Goal: Information Seeking & Learning: Understand process/instructions

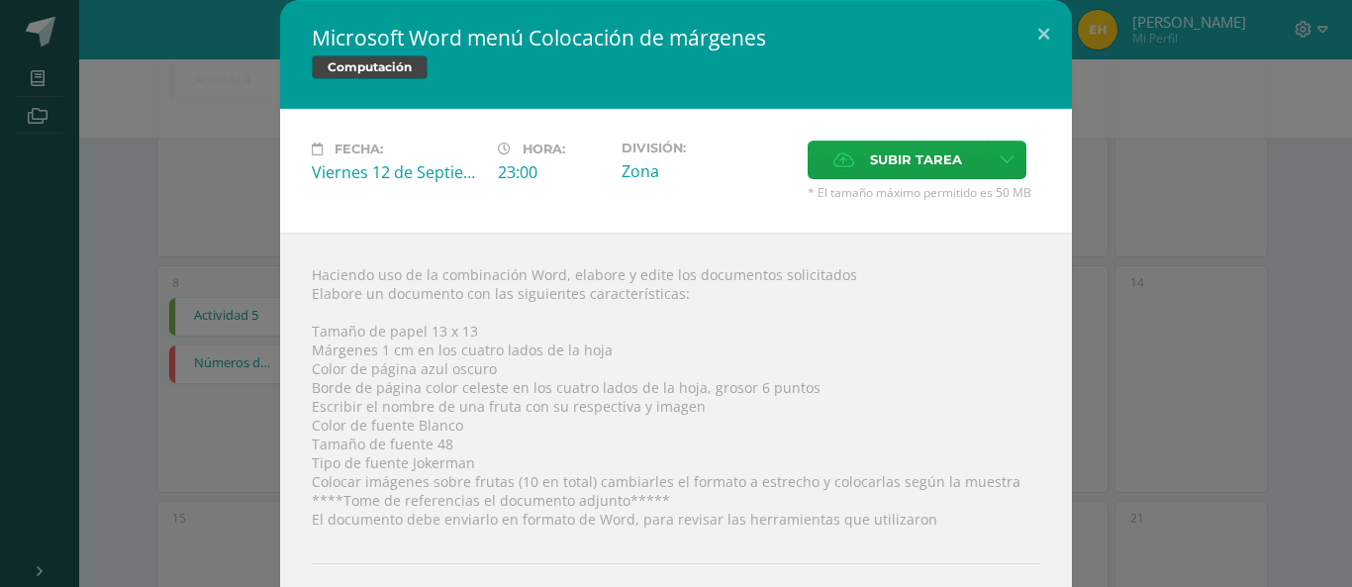
scroll to position [88, 0]
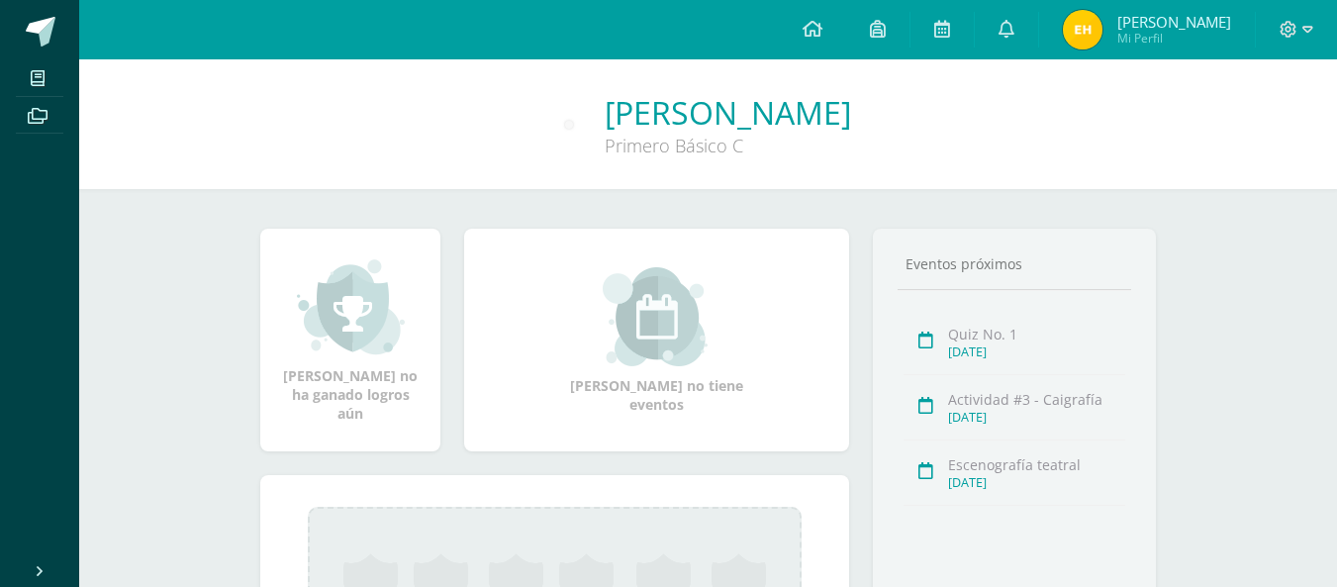
click at [1122, 14] on span "[PERSON_NAME] Mi Perfil" at bounding box center [1147, 30] width 176 height 40
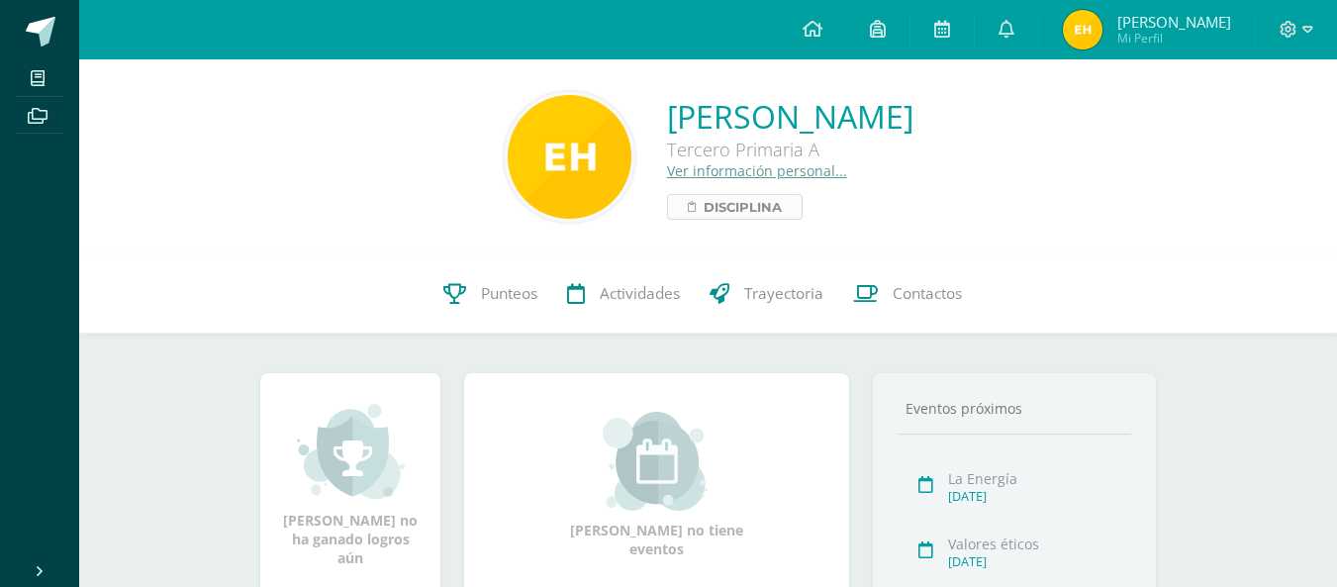
click at [704, 197] on span "Disciplina" at bounding box center [743, 207] width 78 height 24
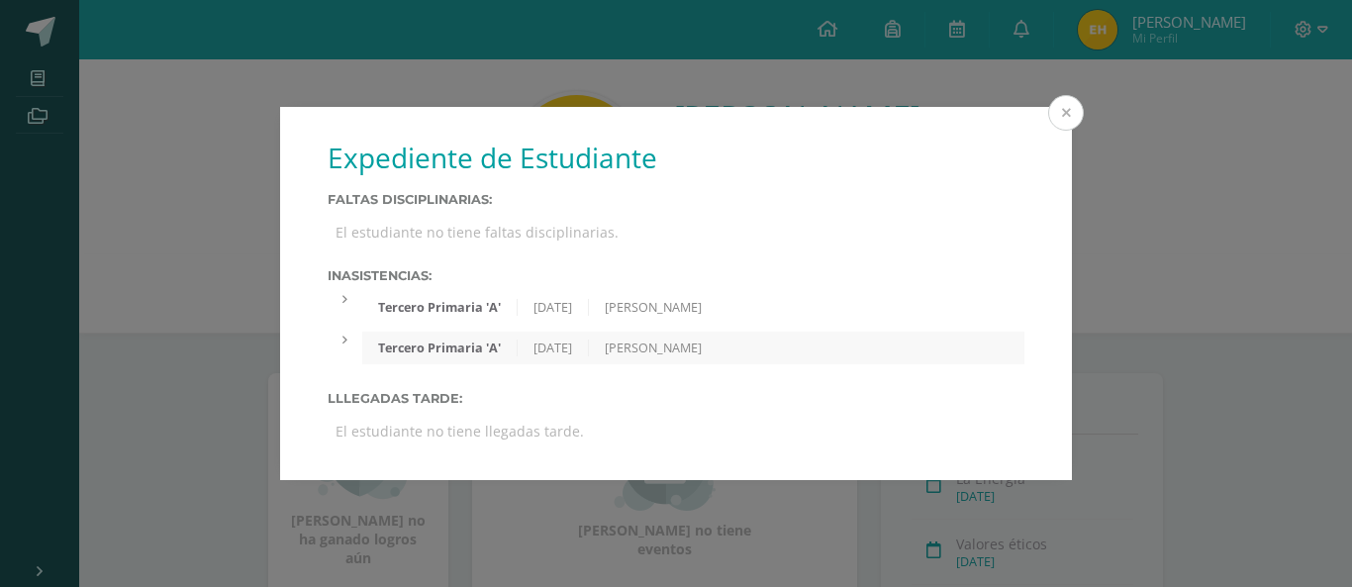
click at [1067, 111] on button at bounding box center [1066, 113] width 36 height 36
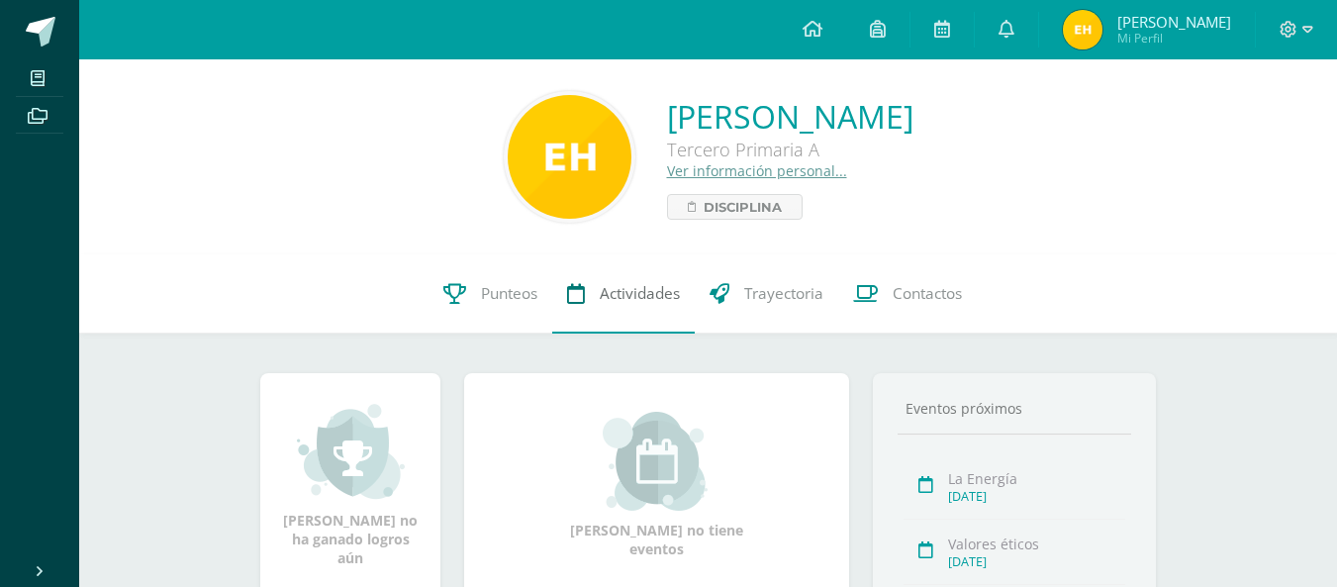
click at [607, 278] on link "Actividades" at bounding box center [623, 293] width 143 height 79
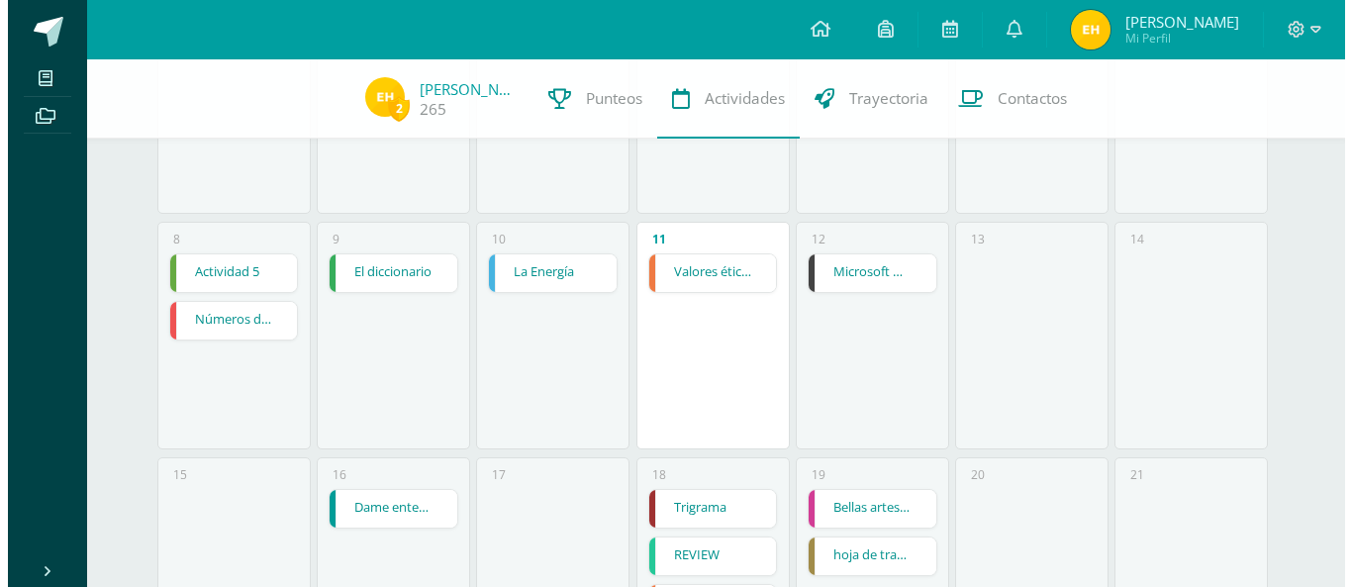
scroll to position [355, 0]
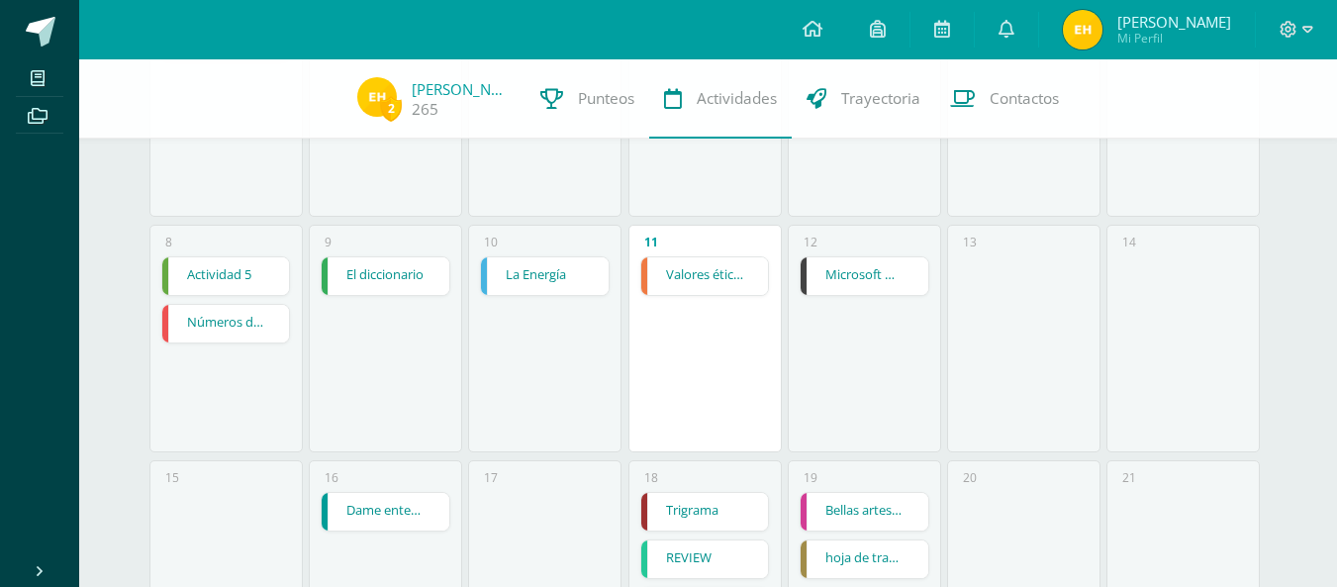
click at [842, 281] on link "Microsoft Word menú Colocación de márgenes" at bounding box center [865, 276] width 128 height 38
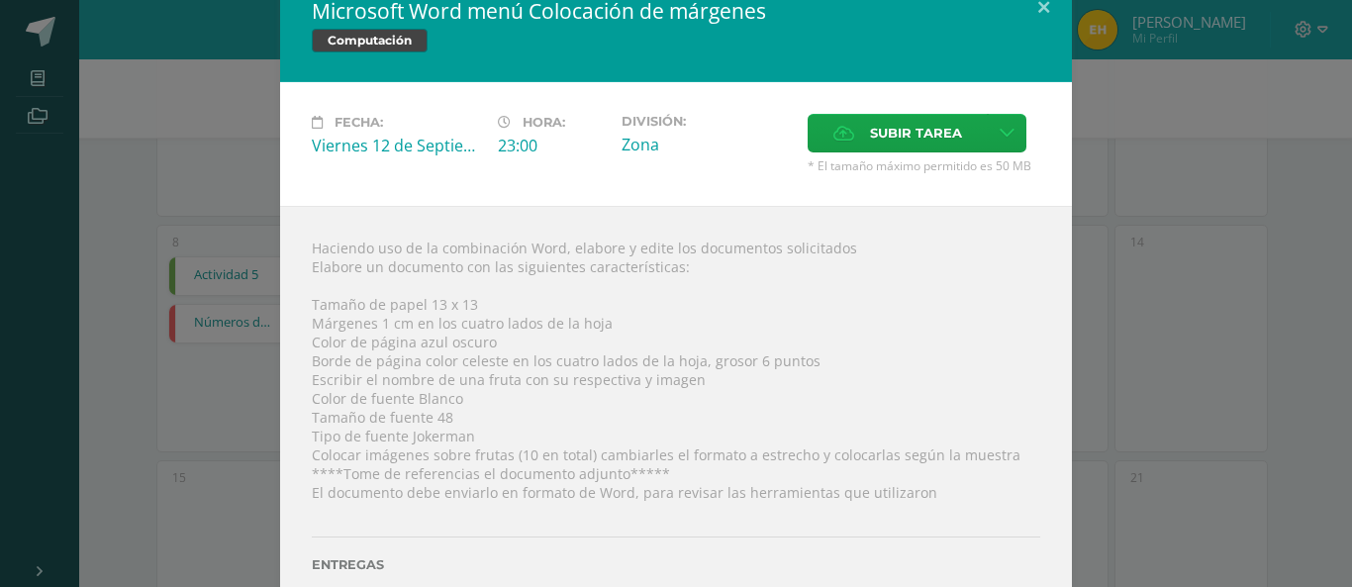
scroll to position [28, 0]
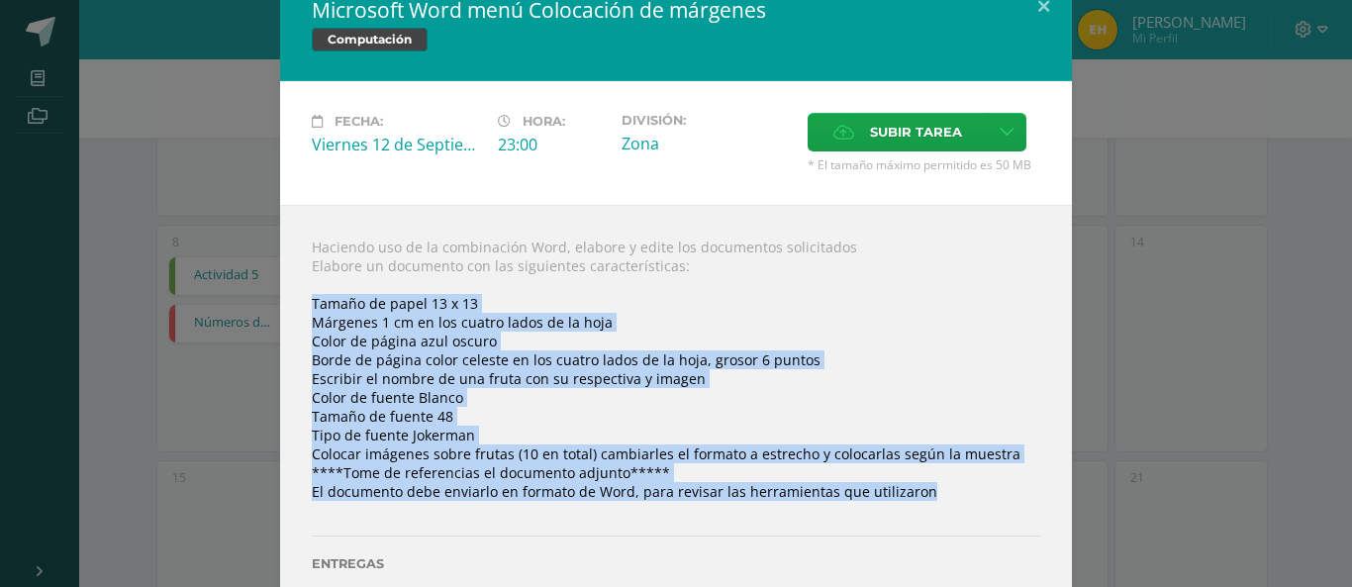
drag, startPoint x: 307, startPoint y: 305, endPoint x: 905, endPoint y: 511, distance: 632.4
click at [905, 511] on div "Haciendo uso de la combinación Word, elabore y edite los documentos solicitados…" at bounding box center [676, 427] width 792 height 444
copy div "Tamaño de papel 13 x 13 Márgenes 1 cm en los cuatro lados de la hoja Color de p…"
click at [836, 329] on div "Haciendo uso de la combinación Word, elabore y edite los documentos solicitados…" at bounding box center [676, 427] width 792 height 444
click at [938, 316] on div "Haciendo uso de la combinación Word, elabore y edite los documentos solicitados…" at bounding box center [676, 427] width 792 height 444
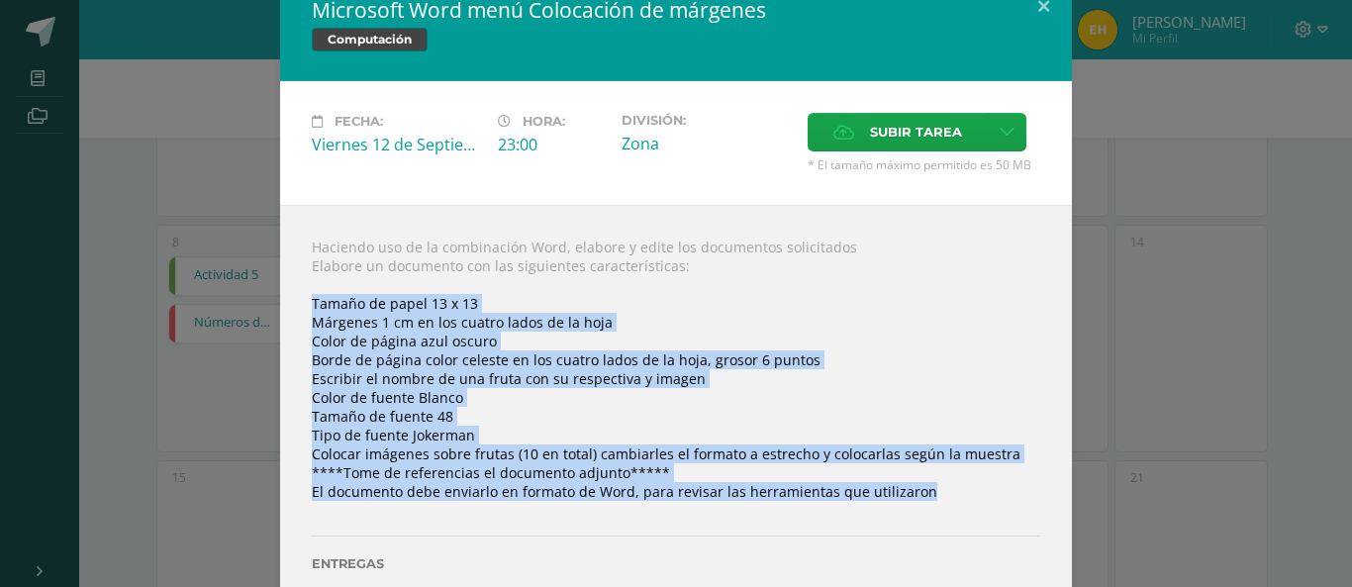
drag, startPoint x: 757, startPoint y: 9, endPoint x: 701, endPoint y: 9, distance: 56.4
click at [703, 9] on h2 "Microsoft Word menú Colocación de márgenes" at bounding box center [676, 10] width 729 height 28
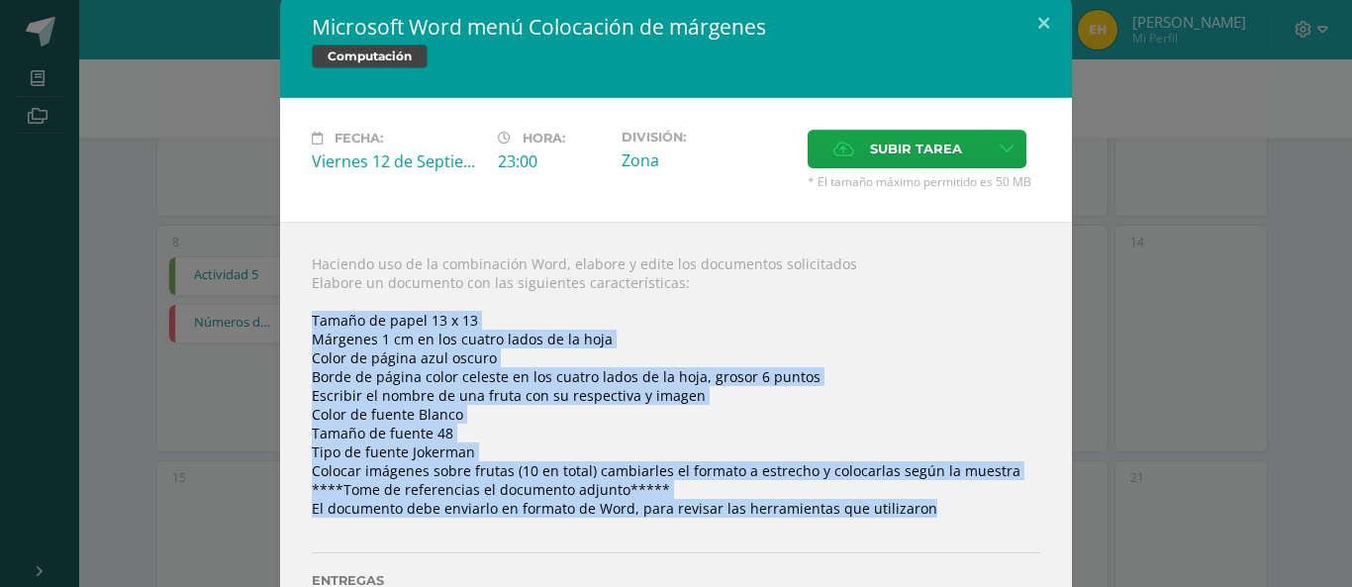
scroll to position [0, 0]
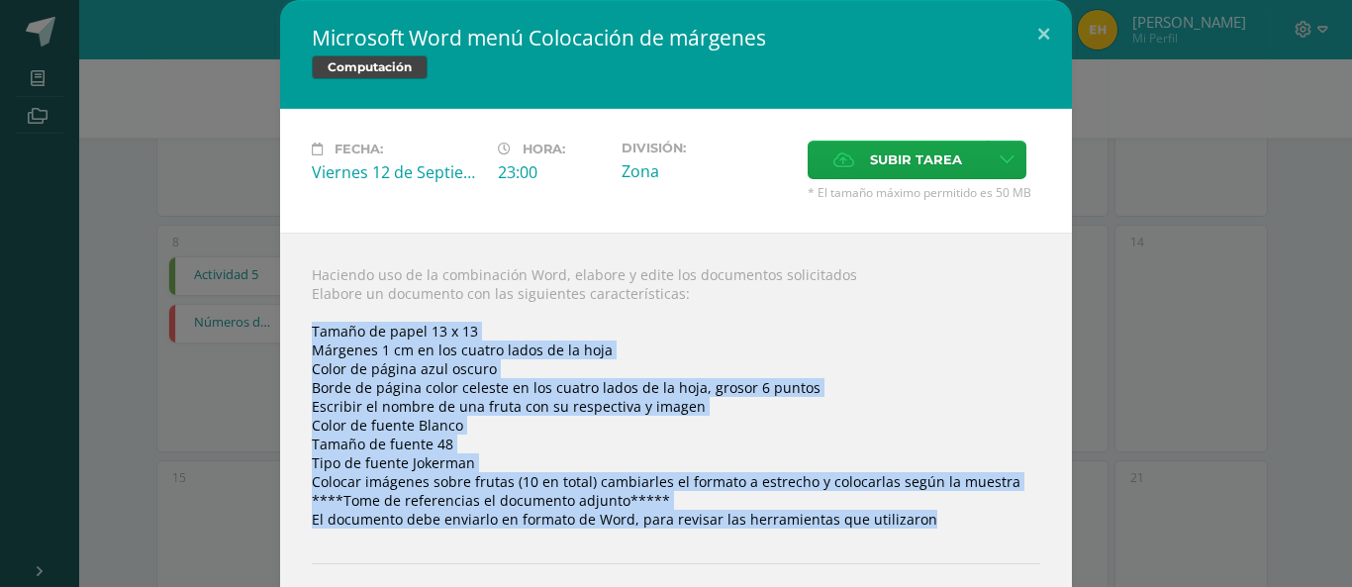
drag, startPoint x: 302, startPoint y: 33, endPoint x: 623, endPoint y: 47, distance: 321.0
click at [623, 47] on div "Microsoft Word menú Colocación de márgenes Computación" at bounding box center [676, 54] width 792 height 109
click at [1044, 25] on button at bounding box center [1044, 33] width 56 height 67
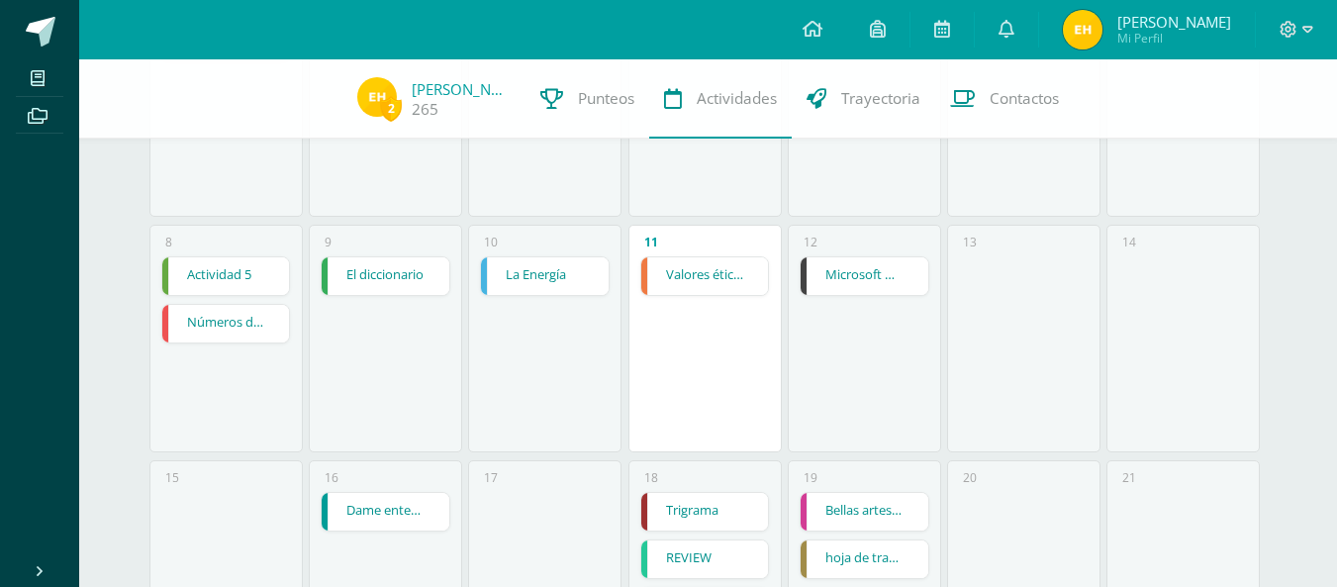
click at [834, 272] on link "Microsoft Word menú Colocación de márgenes" at bounding box center [865, 276] width 128 height 38
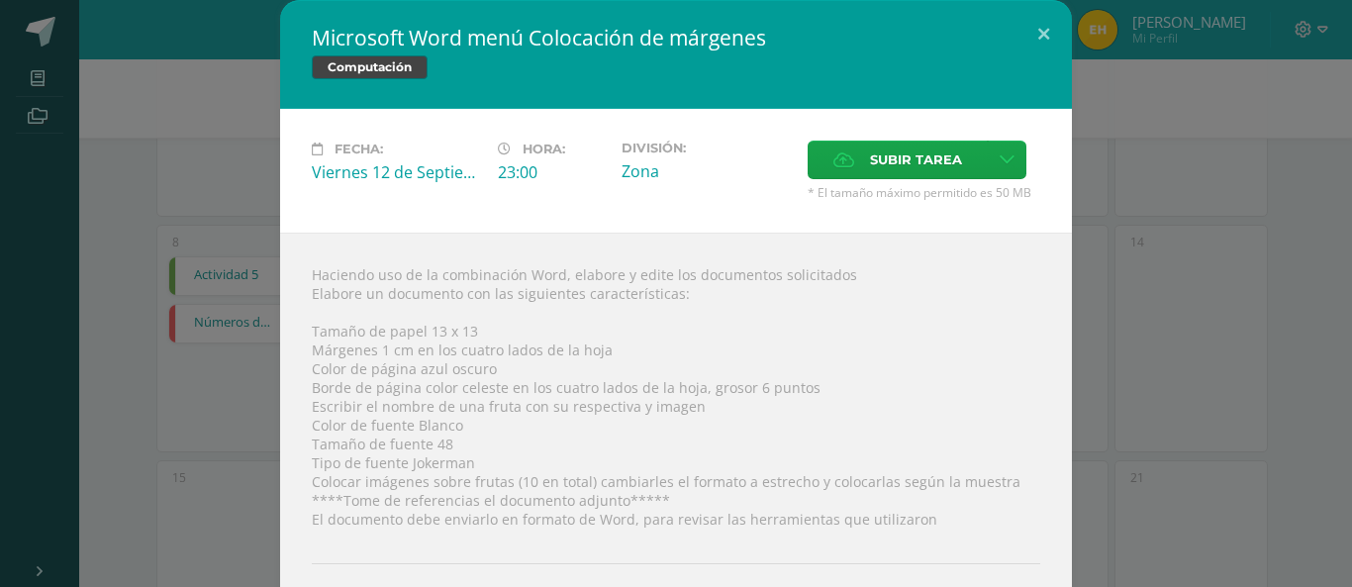
drag, startPoint x: 841, startPoint y: 75, endPoint x: 509, endPoint y: 25, distance: 336.4
click at [510, 27] on div "Microsoft Word menú Colocación de márgenes Computación" at bounding box center [676, 54] width 792 height 109
